Goal: Information Seeking & Learning: Understand process/instructions

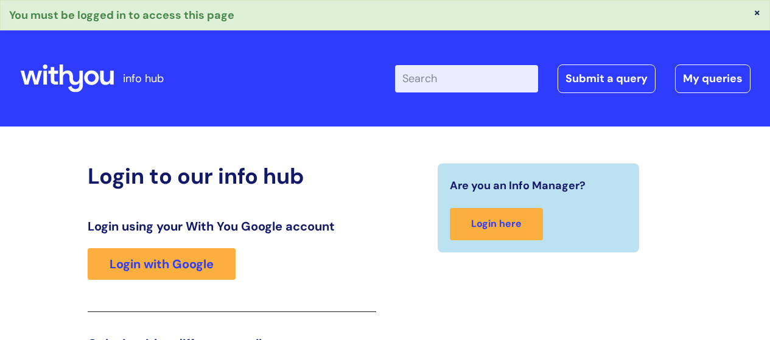
scroll to position [213, 0]
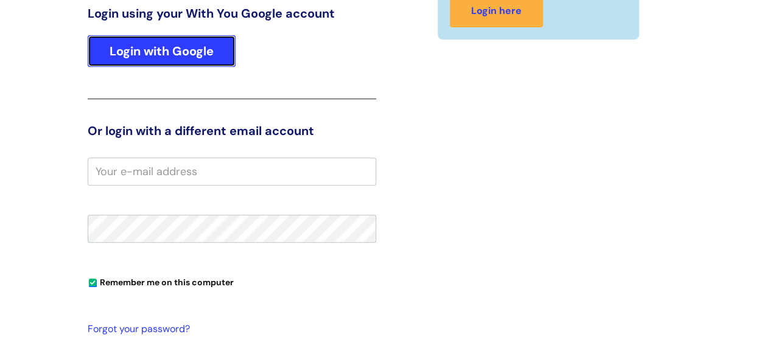
click at [179, 49] on link "Login with Google" at bounding box center [162, 51] width 148 height 32
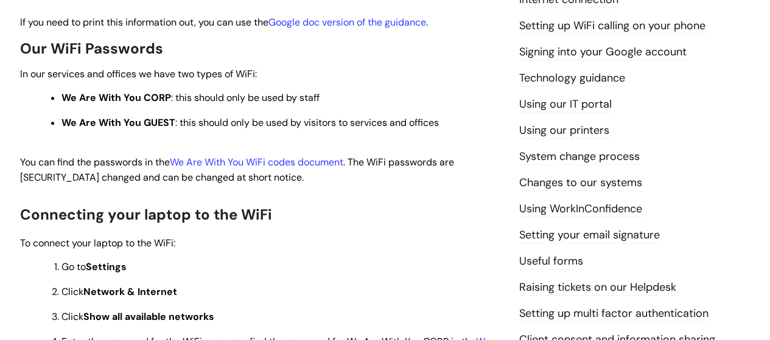
scroll to position [316, 0]
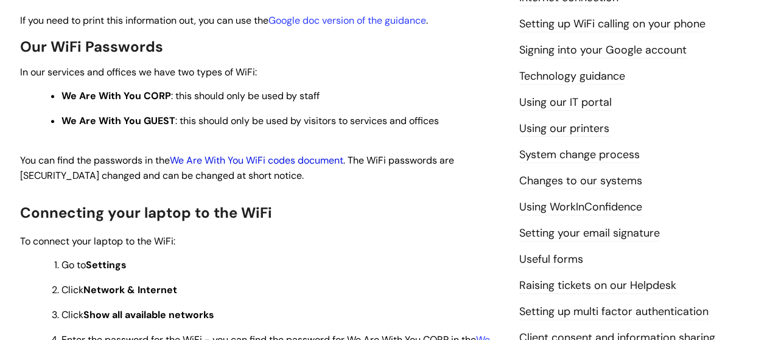
click at [332, 162] on link "We Are With You WiFi codes document" at bounding box center [256, 160] width 173 height 13
